Goal: Task Accomplishment & Management: Manage account settings

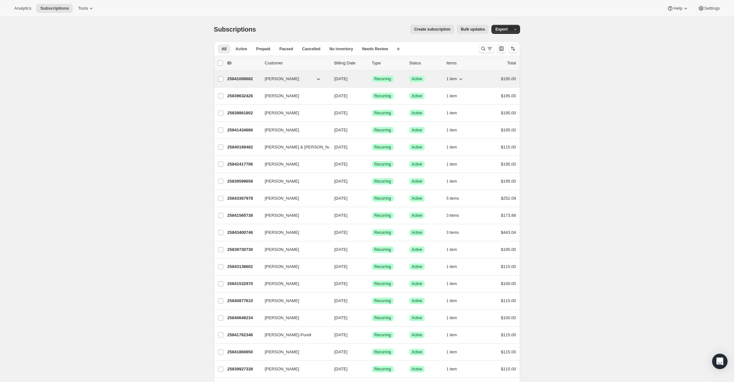
click at [277, 81] on span "[PERSON_NAME]" at bounding box center [282, 79] width 34 height 6
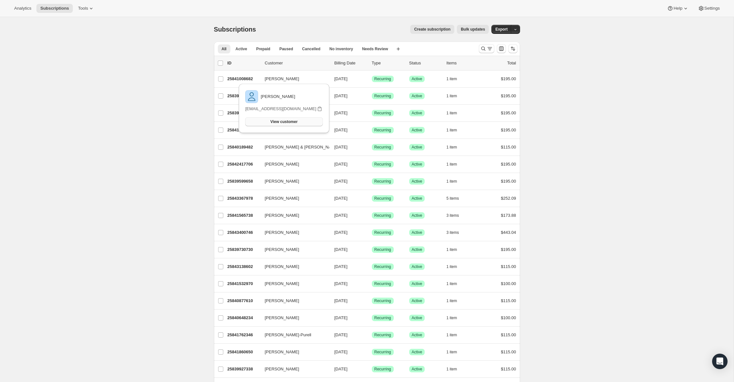
click at [277, 122] on span "View customer" at bounding box center [283, 121] width 27 height 5
click at [88, 8] on icon at bounding box center [91, 8] width 6 height 6
click at [66, 21] on span "Subscription Plans" at bounding box center [71, 21] width 35 height 5
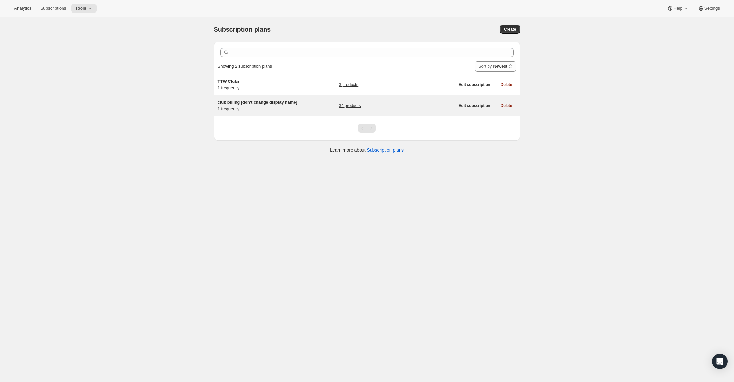
click at [256, 103] on span "club billing [don't change display name]" at bounding box center [258, 102] width 80 height 5
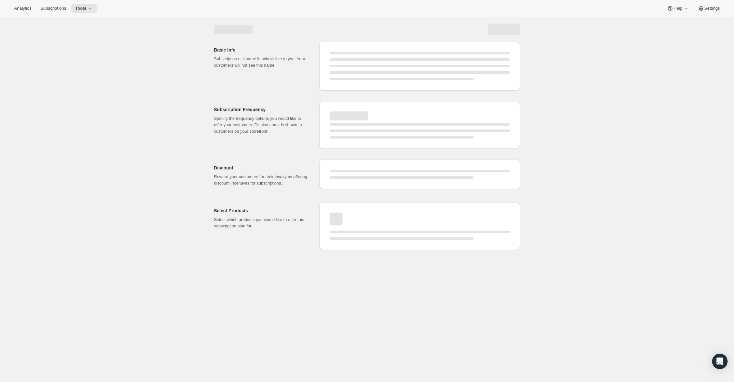
select select "WEEK"
select select "MONTH"
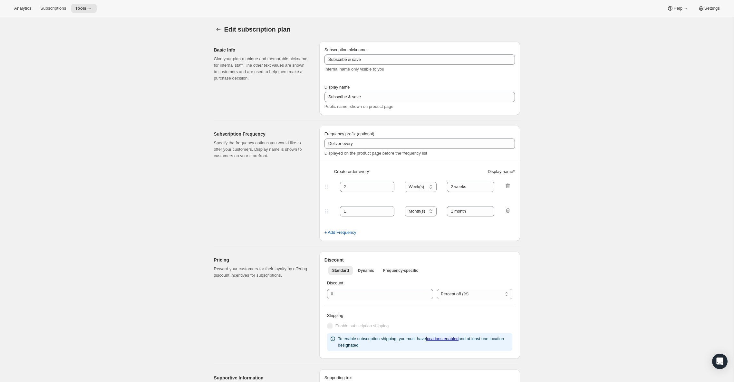
type input "club billing [don't change display name]"
type input "Join the Club"
type input "3"
select select "MONTH"
type input "3 month"
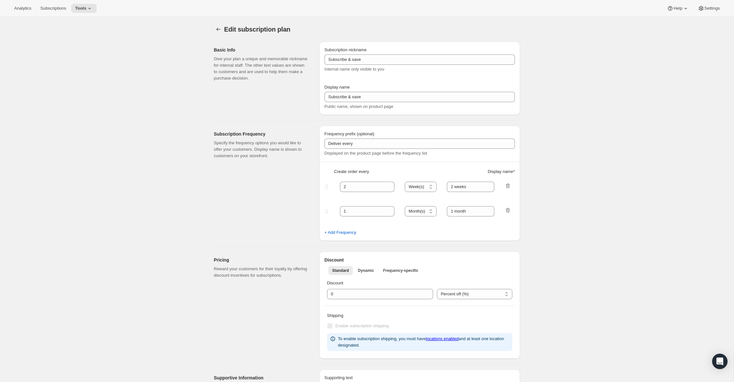
checkbox input "true"
select select "YEARDAY"
select select "2"
select select "5"
select select "8"
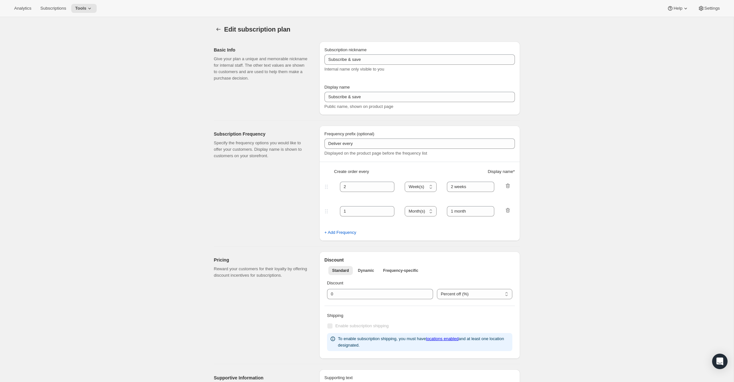
select select "11"
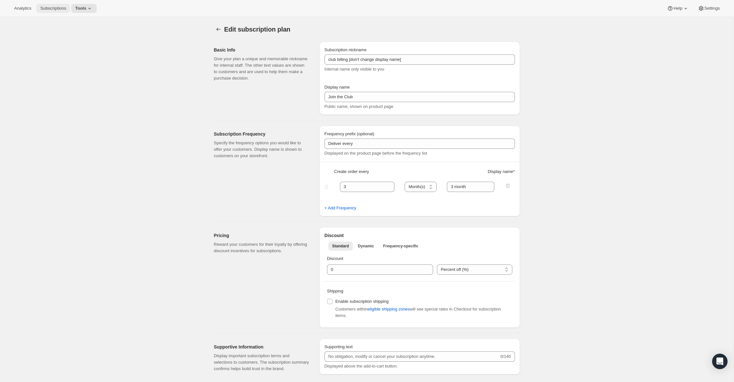
click at [47, 6] on span "Subscriptions" at bounding box center [53, 8] width 26 height 5
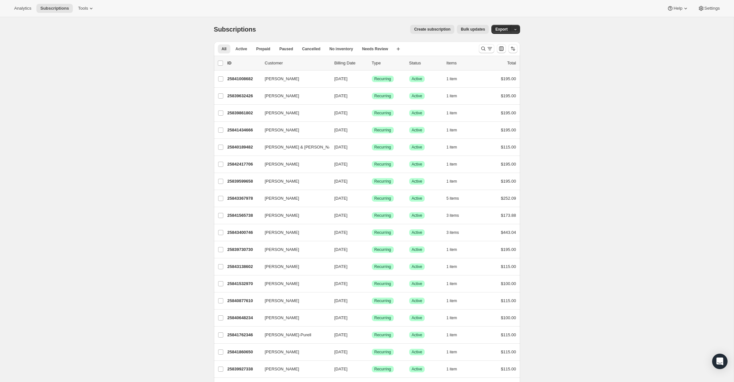
scroll to position [1, 0]
click at [88, 8] on icon at bounding box center [91, 8] width 6 height 6
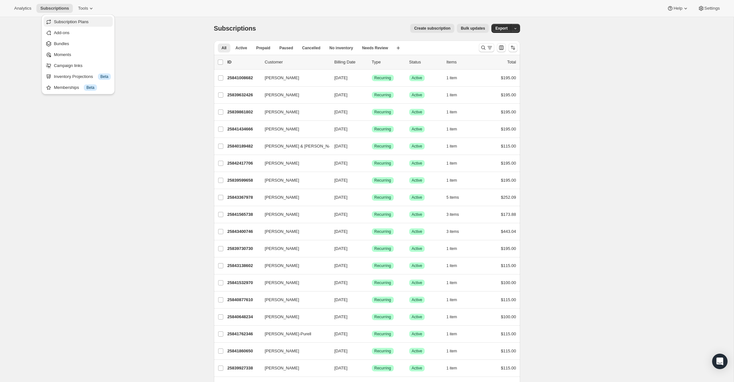
click at [71, 21] on span "Subscription Plans" at bounding box center [71, 21] width 35 height 5
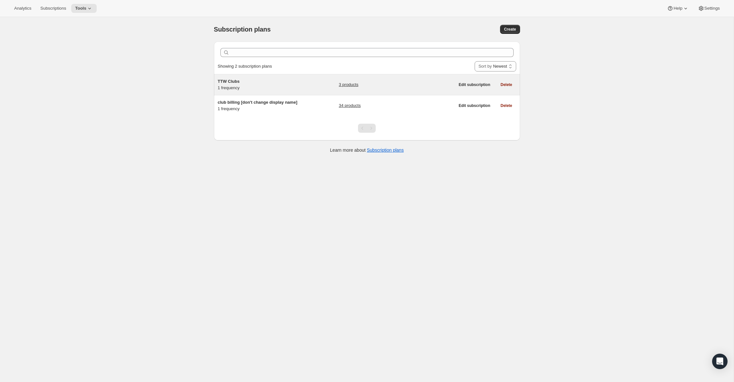
click at [225, 80] on span "TTW Clubs" at bounding box center [229, 81] width 22 height 5
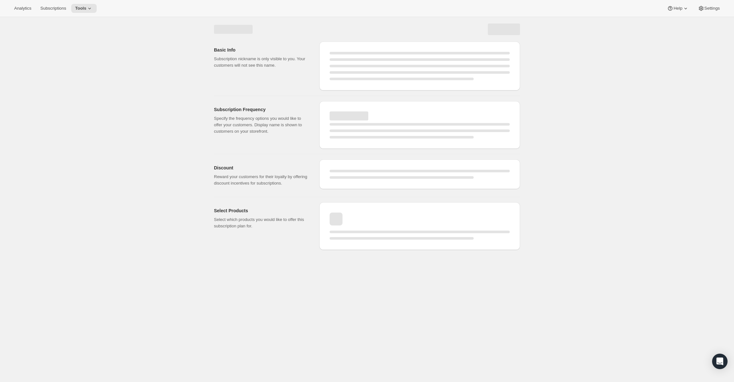
select select "WEEK"
select select "MONTH"
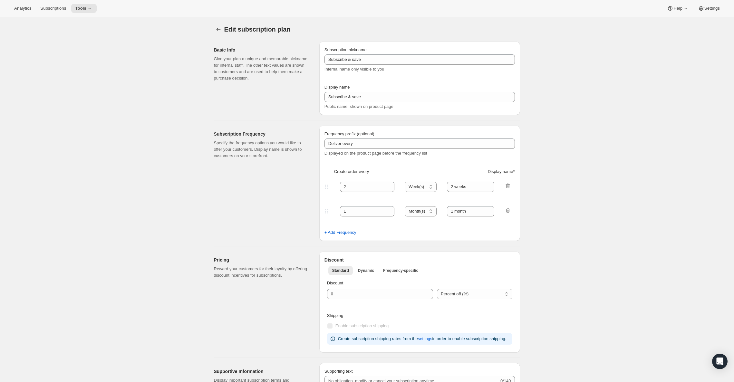
select select "YEARDAY"
select select "2"
select select "5"
select select "8"
select select "11"
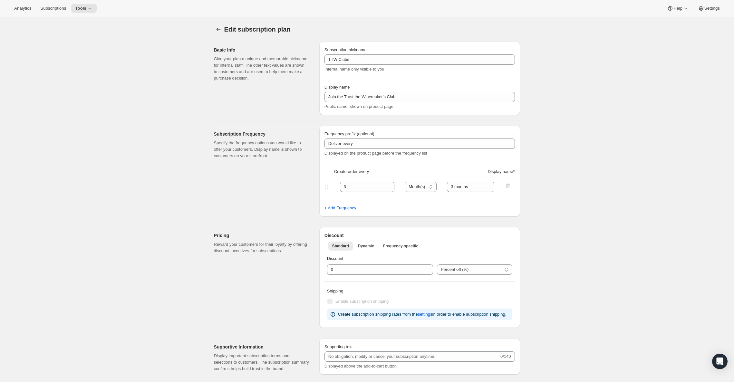
type input "TTW Clubs"
type input "Join the Trust the Winemaker's Club"
type input "3"
select select "MONTH"
type input "3 months"
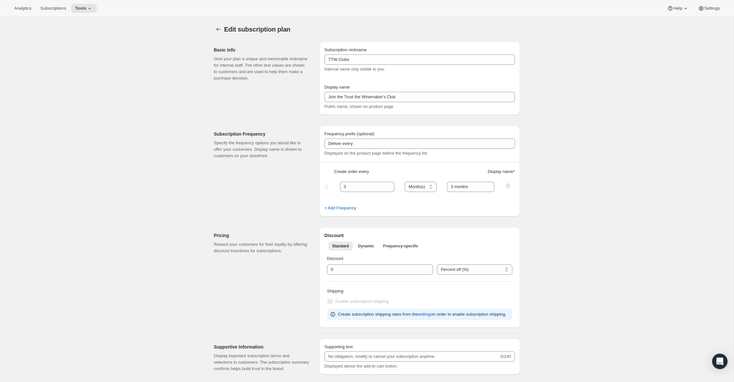
checkbox input "true"
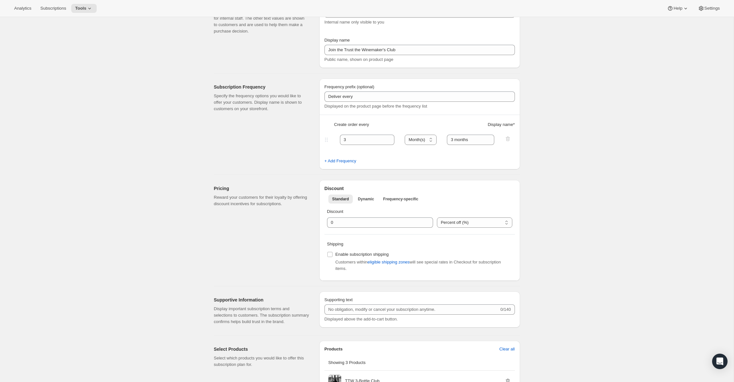
scroll to position [73, 0]
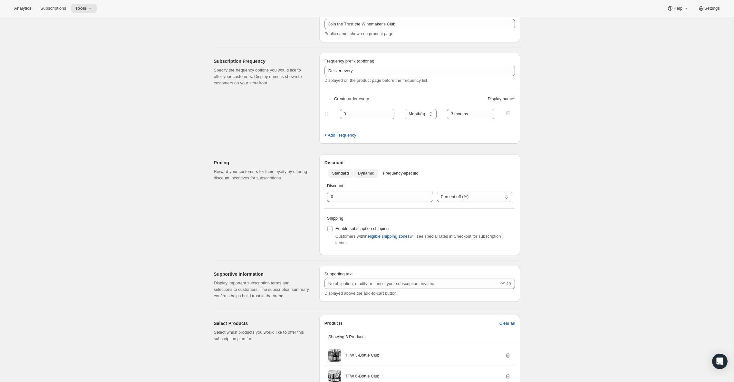
click at [369, 173] on span "Dynamic" at bounding box center [366, 173] width 16 height 5
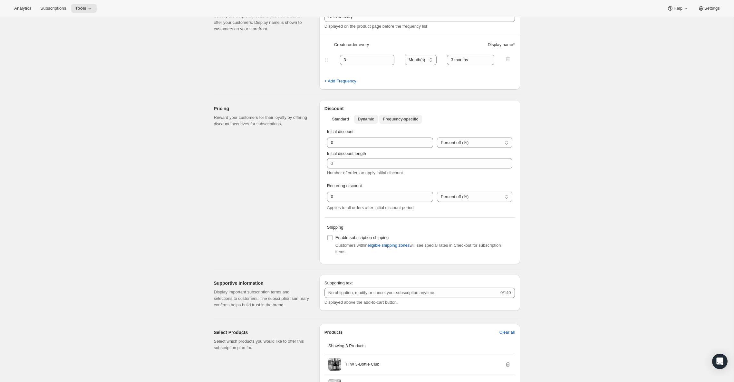
scroll to position [128, 0]
click at [397, 119] on span "Frequency-specific" at bounding box center [400, 117] width 35 height 5
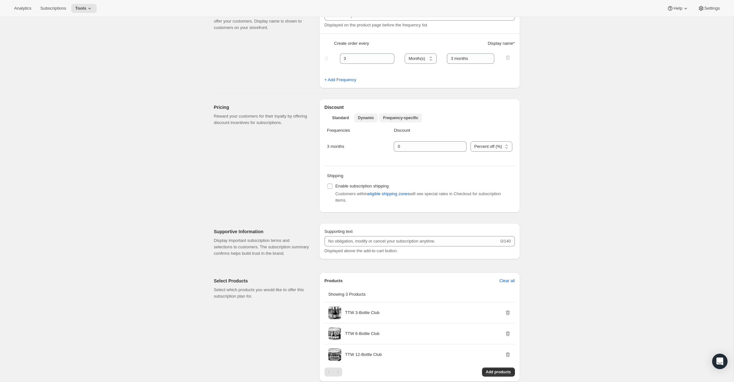
click at [364, 118] on span "Dynamic" at bounding box center [366, 117] width 16 height 5
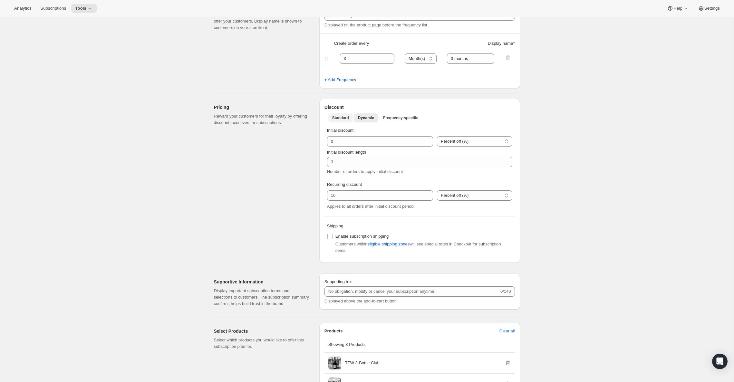
click at [339, 119] on span "Standard" at bounding box center [340, 117] width 17 height 5
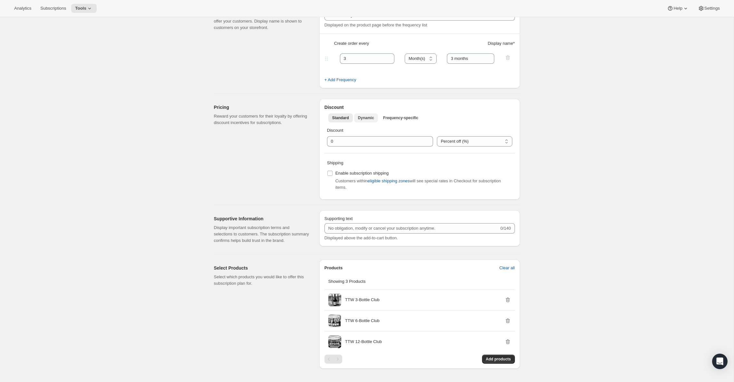
click at [359, 120] on span "Dynamic" at bounding box center [366, 117] width 16 height 5
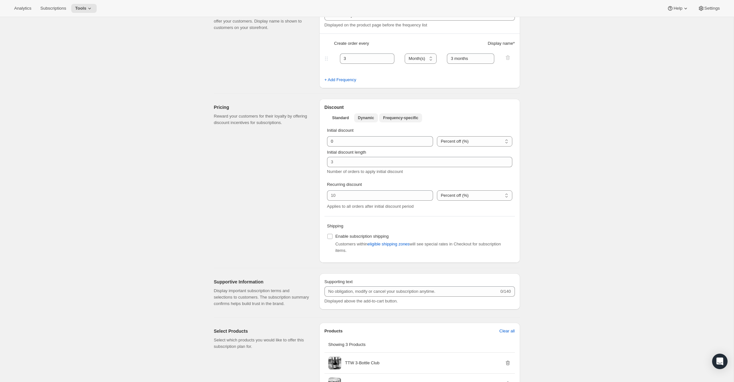
click at [398, 117] on span "Frequency-specific" at bounding box center [400, 117] width 35 height 5
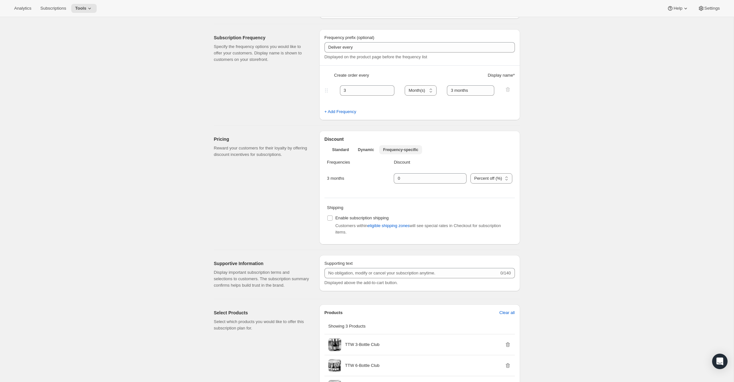
scroll to position [96, 0]
click at [340, 153] on span "Standard" at bounding box center [340, 150] width 17 height 5
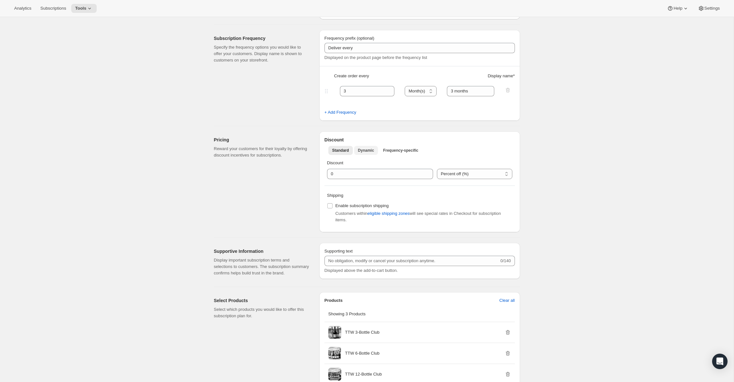
click at [367, 150] on span "Dynamic" at bounding box center [366, 150] width 16 height 5
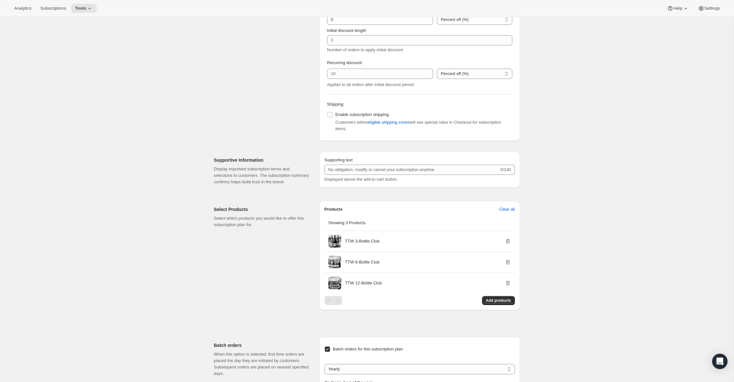
scroll to position [199, 0]
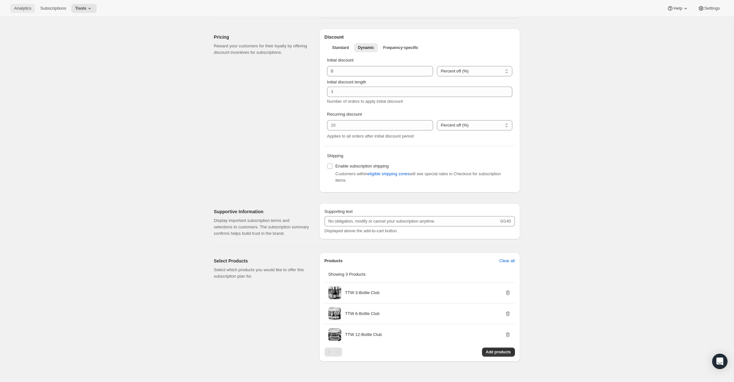
click at [16, 7] on span "Analytics" at bounding box center [22, 8] width 17 height 5
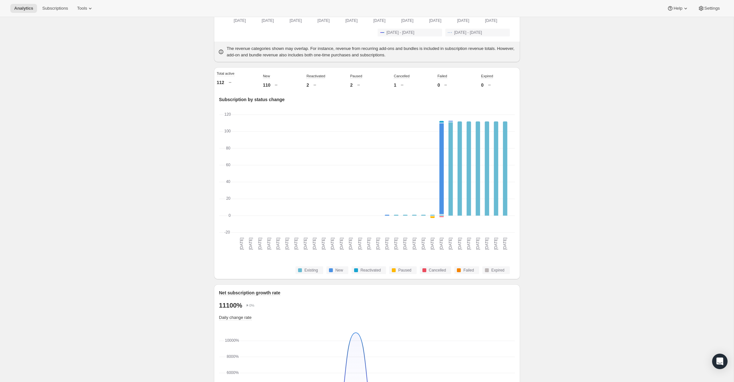
scroll to position [106, 0]
